Goal: Task Accomplishment & Management: Use online tool/utility

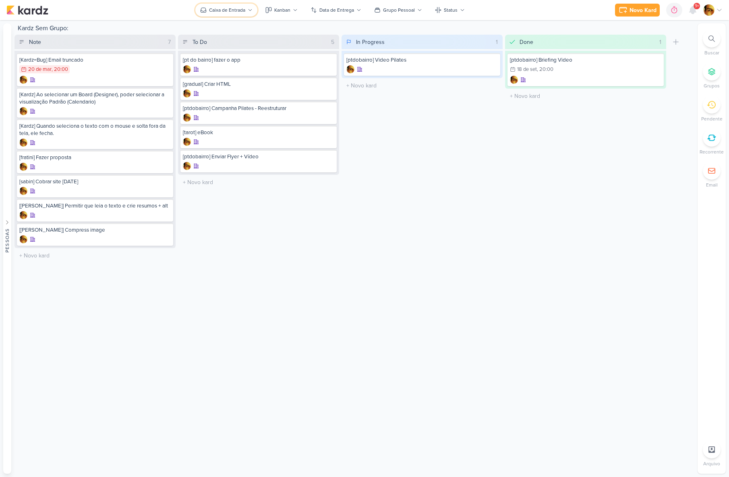
click at [255, 12] on button "Caixa de Entrada" at bounding box center [226, 10] width 62 height 13
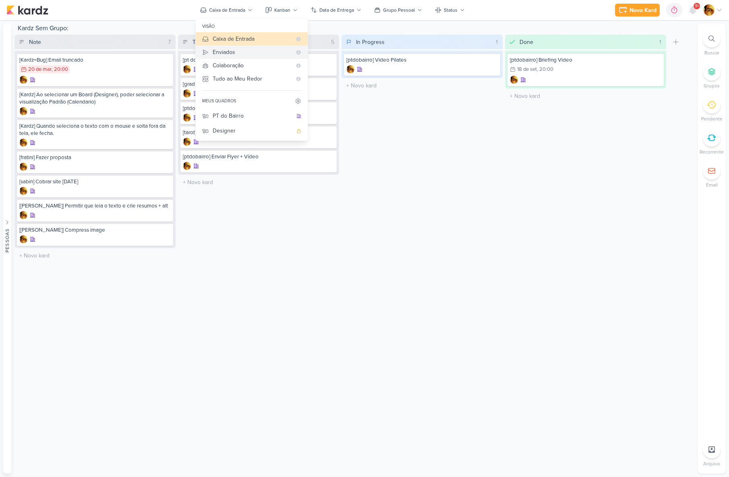
click at [251, 53] on div "Enviados" at bounding box center [252, 52] width 79 height 8
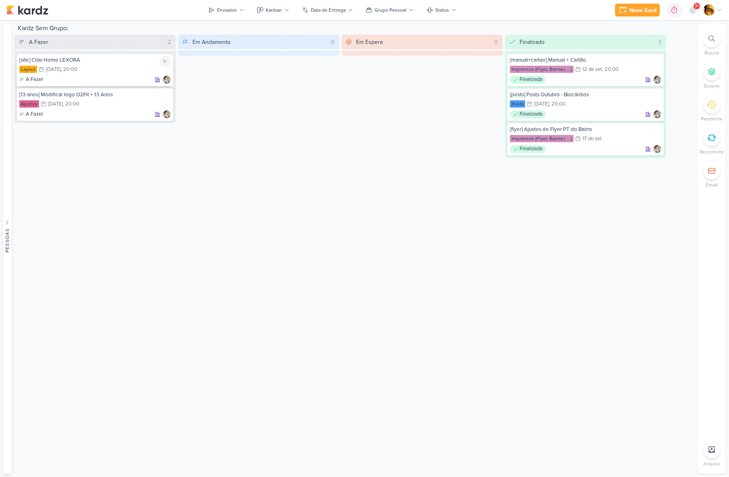
click at [89, 81] on div "A Fazer" at bounding box center [94, 80] width 151 height 8
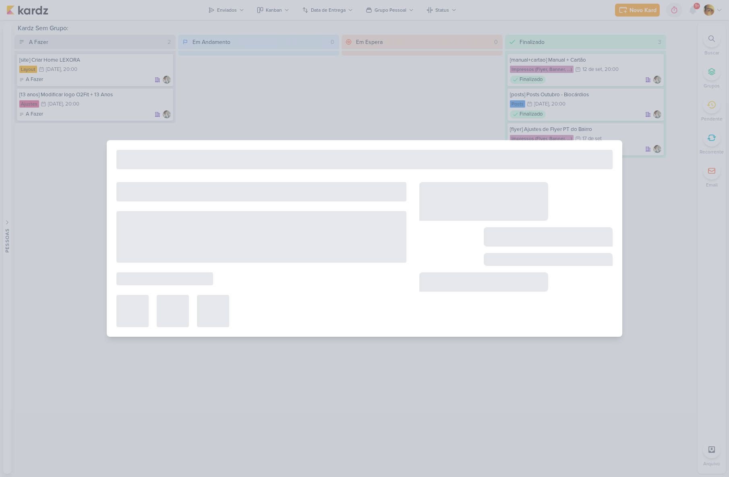
type input "[site] Criar Home LEXORA"
type input "[DATE] 20:00"
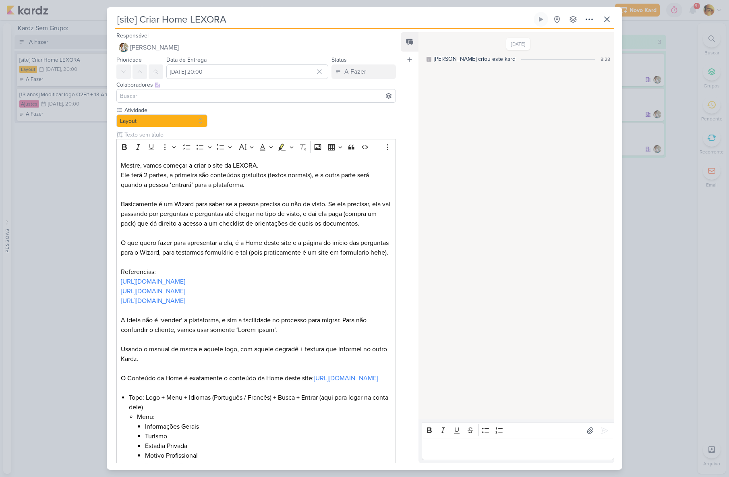
click at [76, 171] on div "[site] Criar Home LEXORA Criado por mim" at bounding box center [364, 238] width 729 height 477
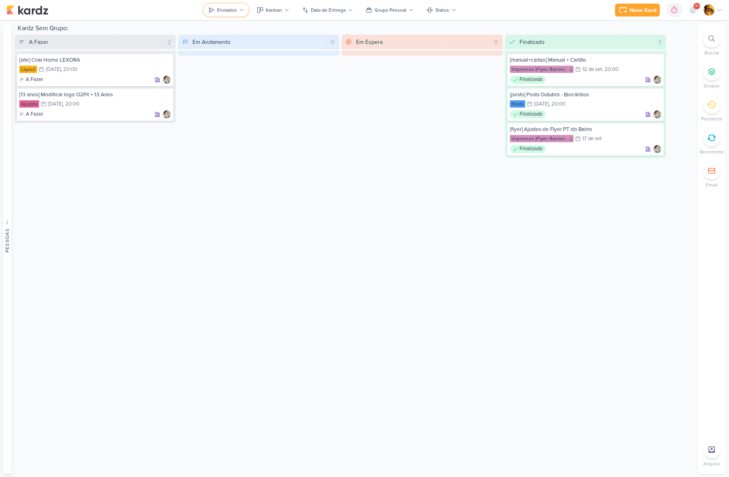
click at [236, 12] on div "Enviados" at bounding box center [227, 9] width 20 height 7
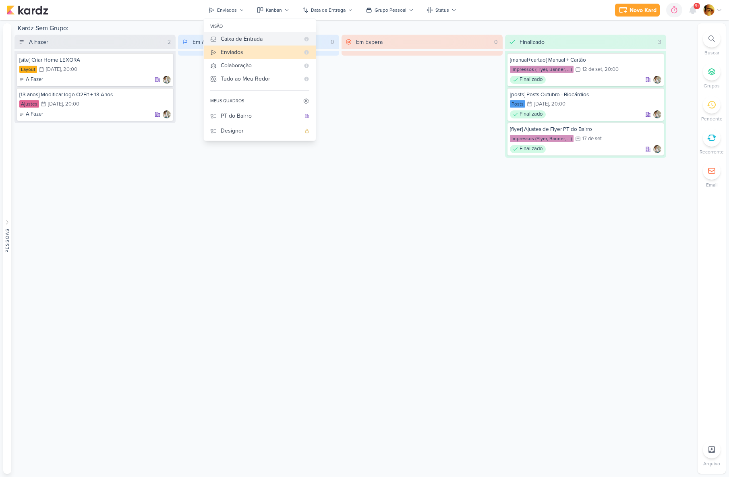
click at [229, 37] on div "Caixa de Entrada" at bounding box center [260, 39] width 79 height 8
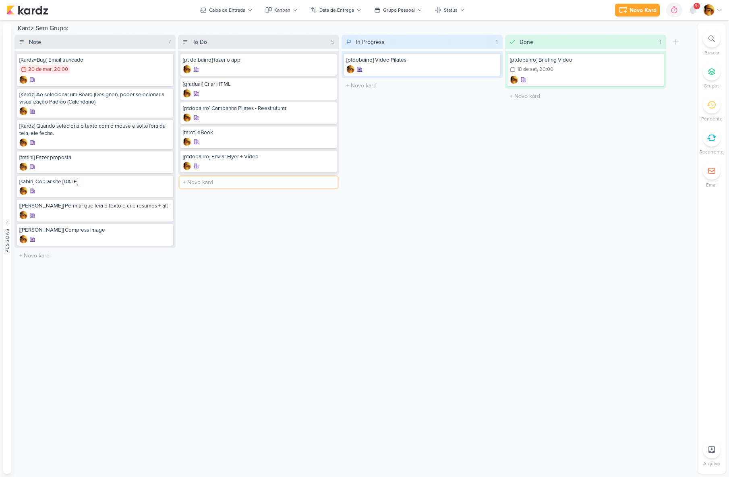
click at [214, 187] on input "text" at bounding box center [259, 182] width 158 height 12
type input "[lexora] Assinatura + Roncato"
click at [402, 197] on div "In Progress 1 Mover Para Esquerda Mover Para Direita [GEOGRAPHIC_DATA] [ptdobai…" at bounding box center [422, 149] width 161 height 228
